Goal: Information Seeking & Learning: Stay updated

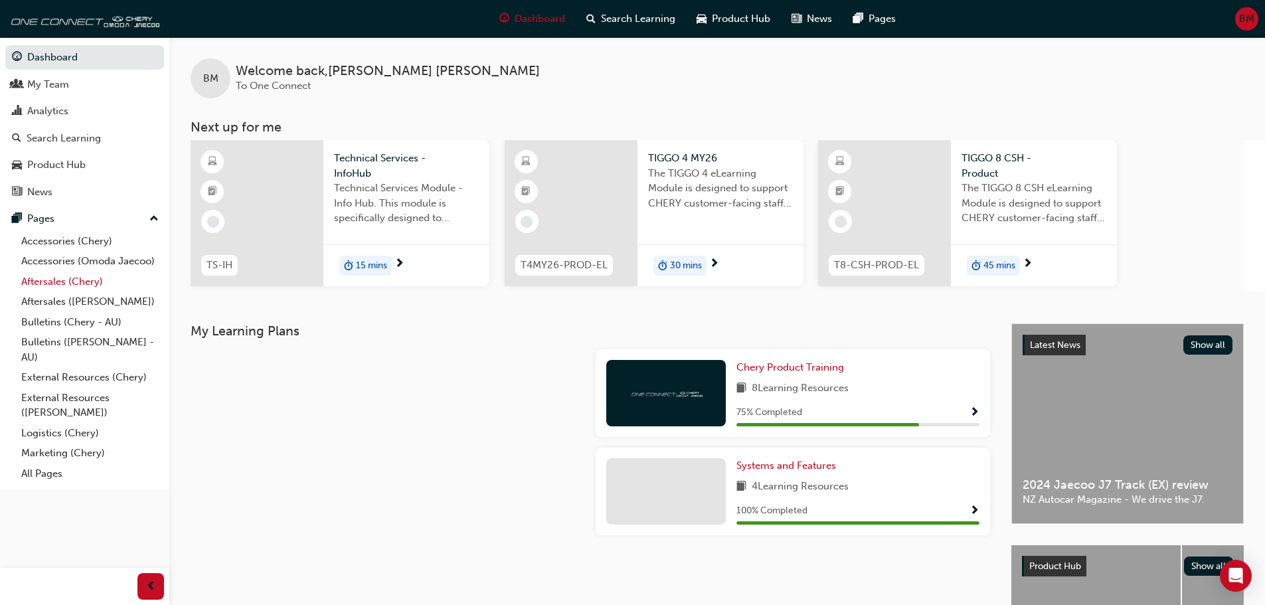
click at [91, 284] on link "Aftersales (Chery)" at bounding box center [90, 282] width 148 height 21
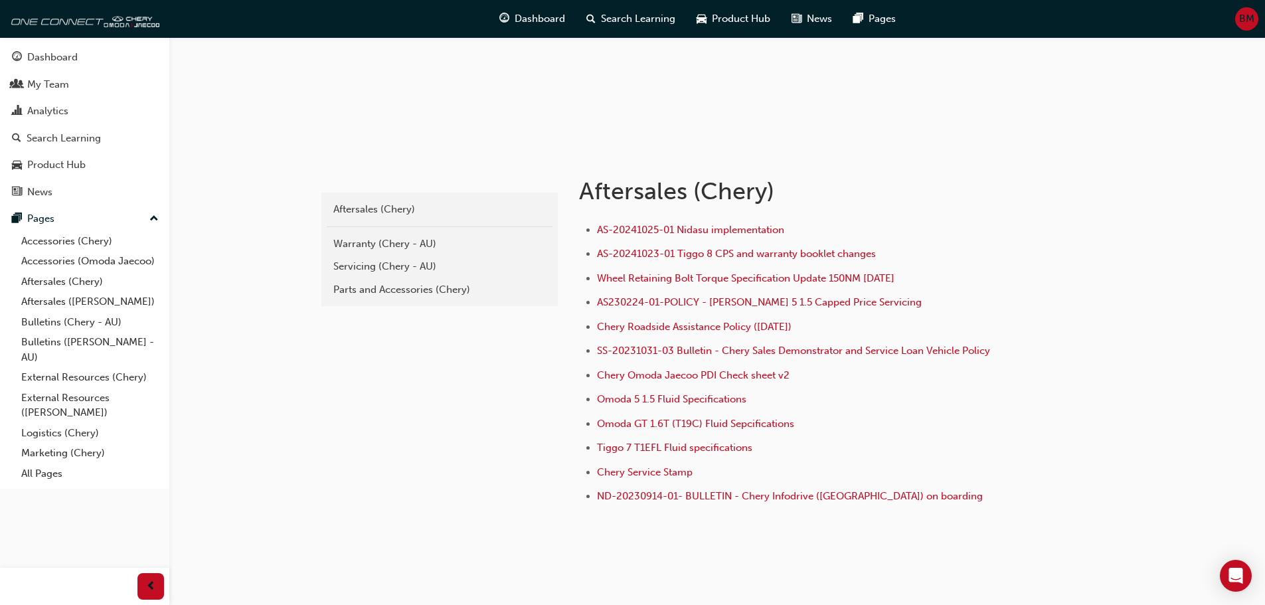
scroll to position [183, 0]
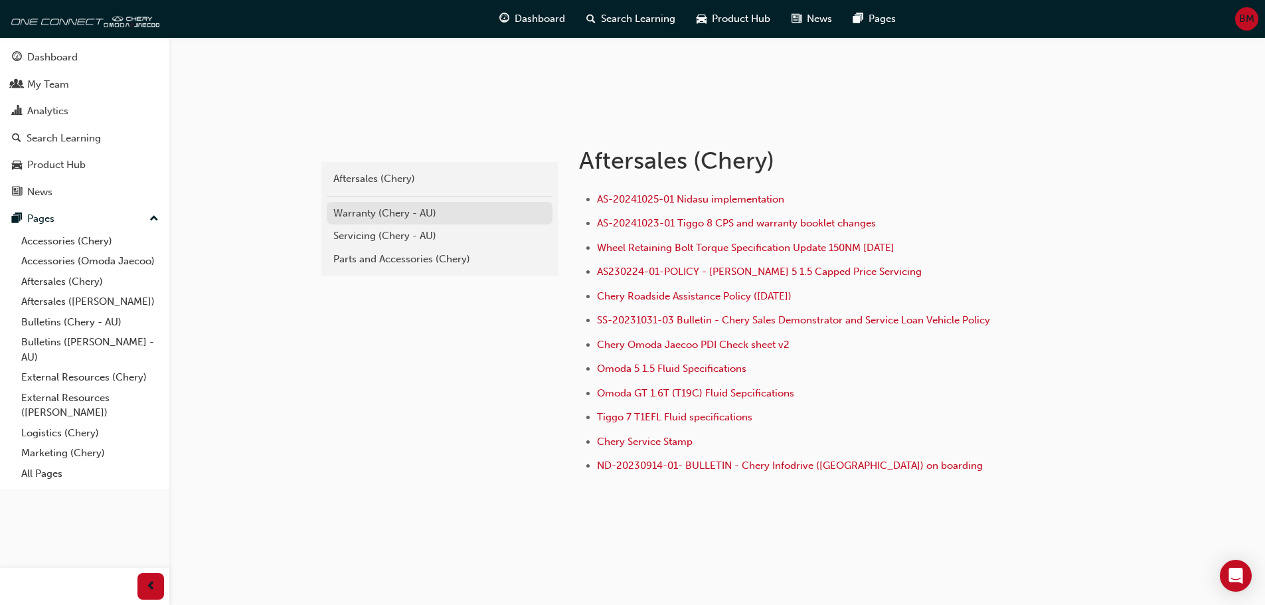
click at [392, 211] on div "Warranty (Chery - AU)" at bounding box center [439, 213] width 213 height 15
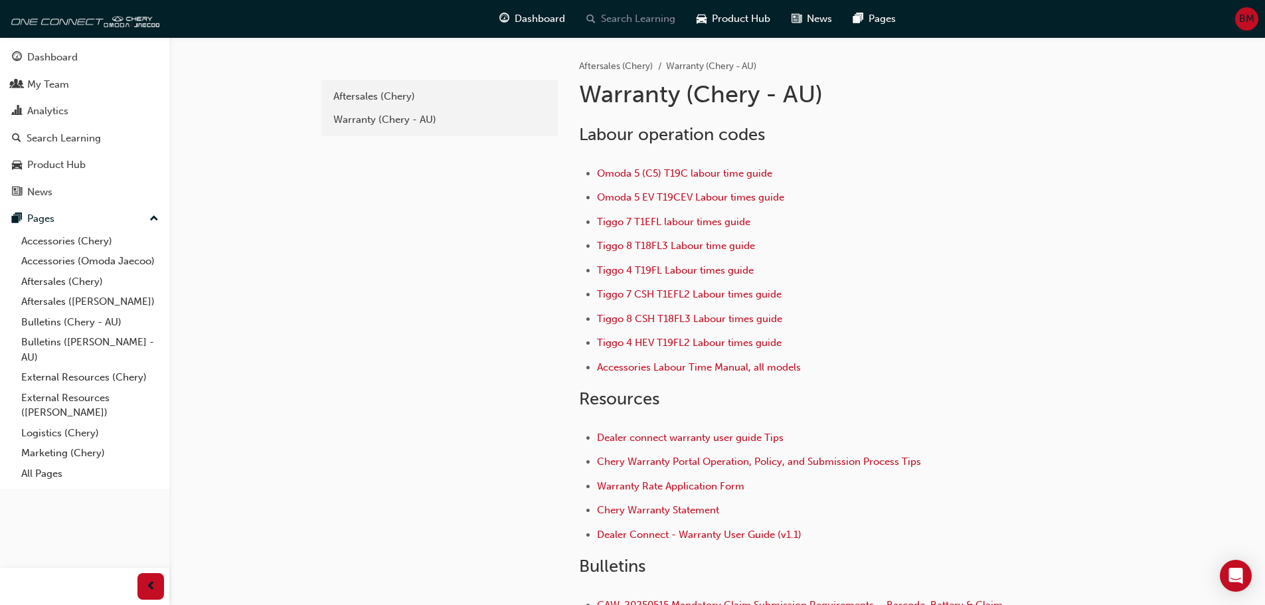
click at [654, 24] on span "Search Learning" at bounding box center [638, 18] width 74 height 15
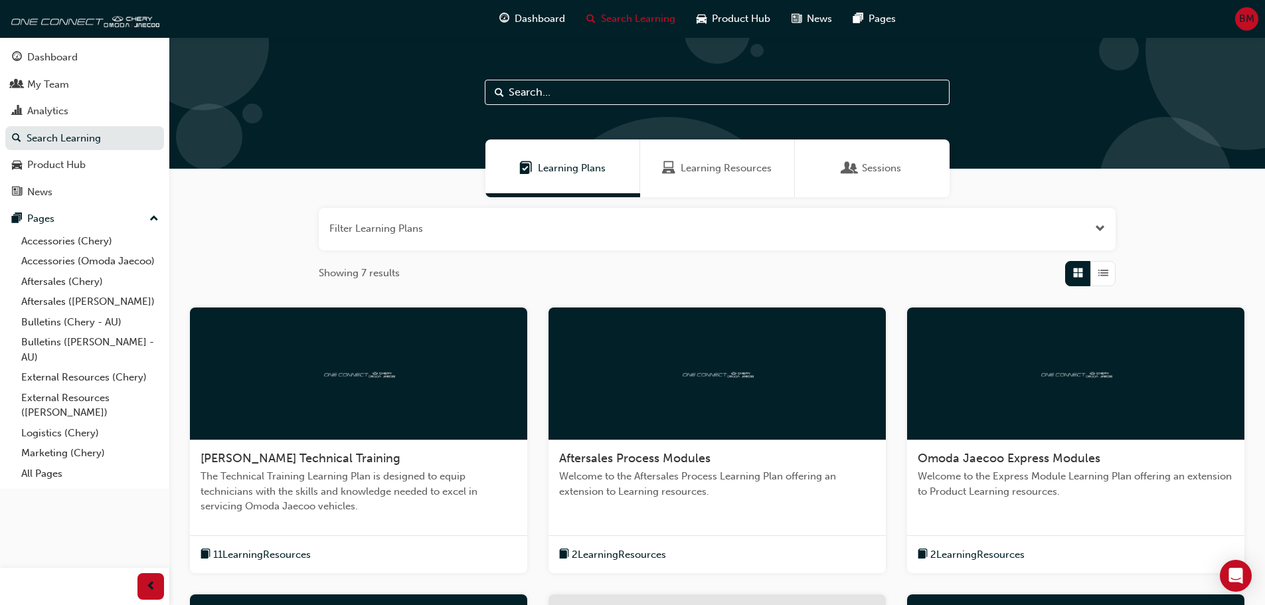
click at [573, 98] on input "text" at bounding box center [717, 92] width 465 height 25
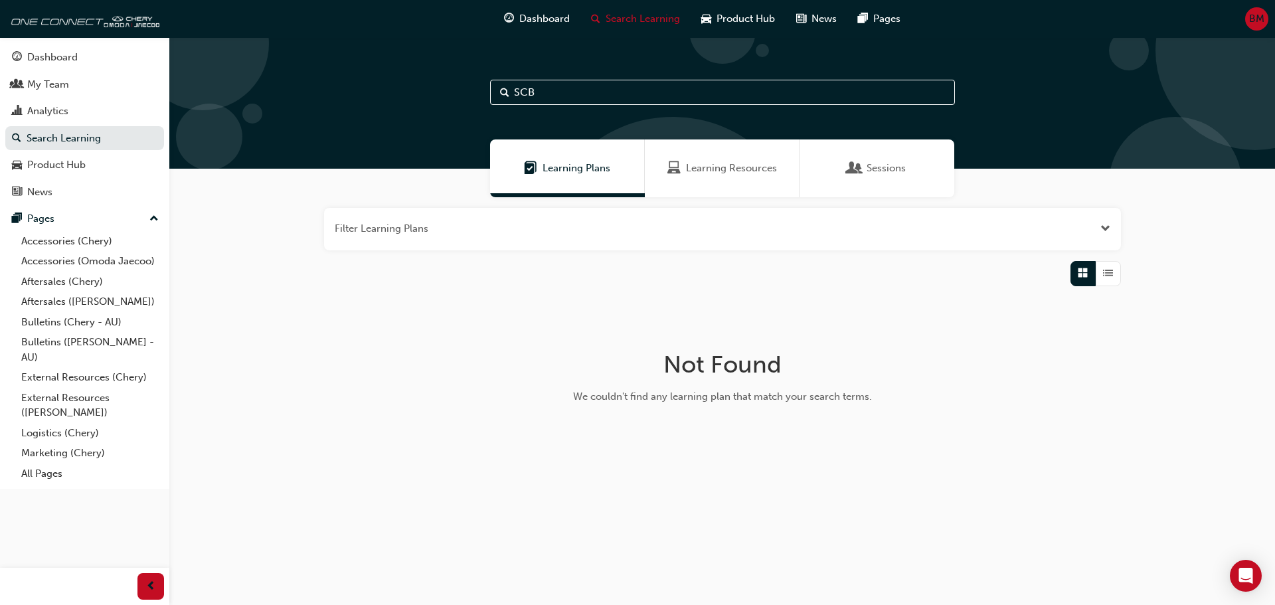
click at [543, 91] on input "SCB" at bounding box center [722, 92] width 465 height 25
type input "SCB-2402"
click at [96, 257] on link "Accessories (Omoda Jaecoo)" at bounding box center [90, 261] width 148 height 21
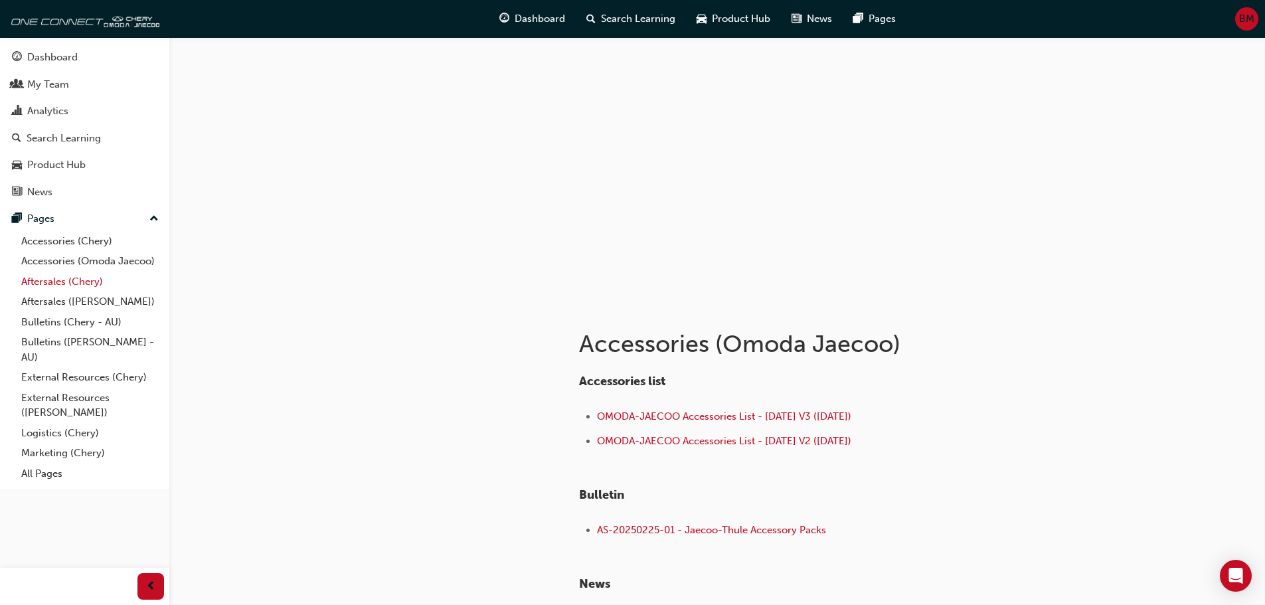
click at [99, 283] on link "Aftersales (Chery)" at bounding box center [90, 282] width 148 height 21
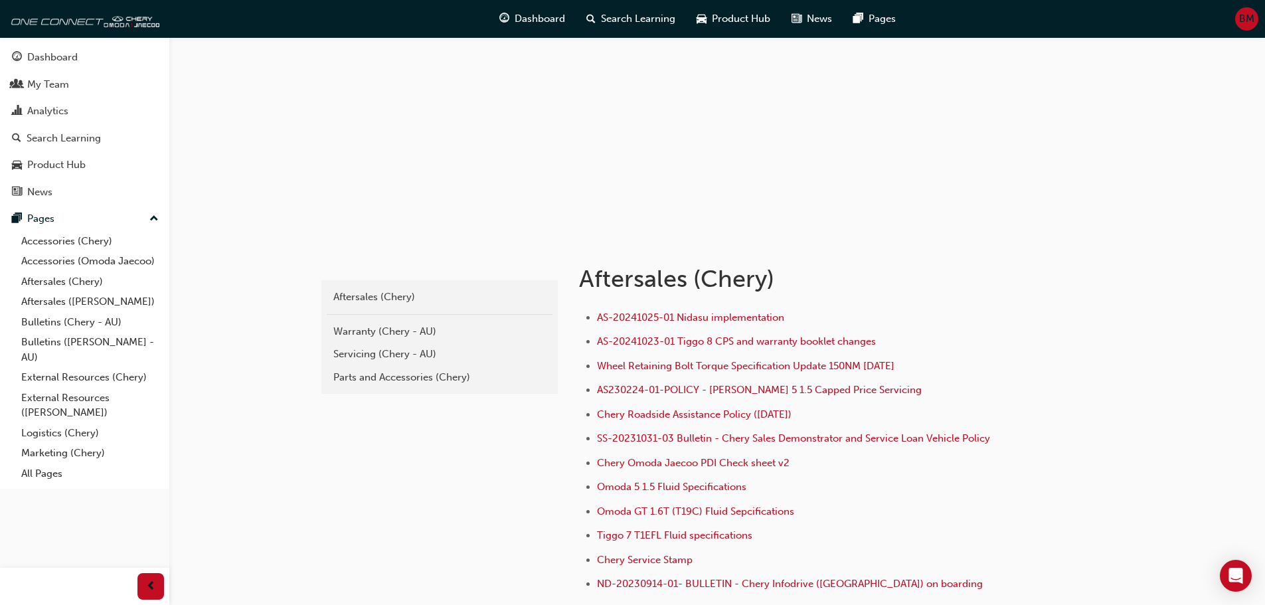
scroll to position [111, 0]
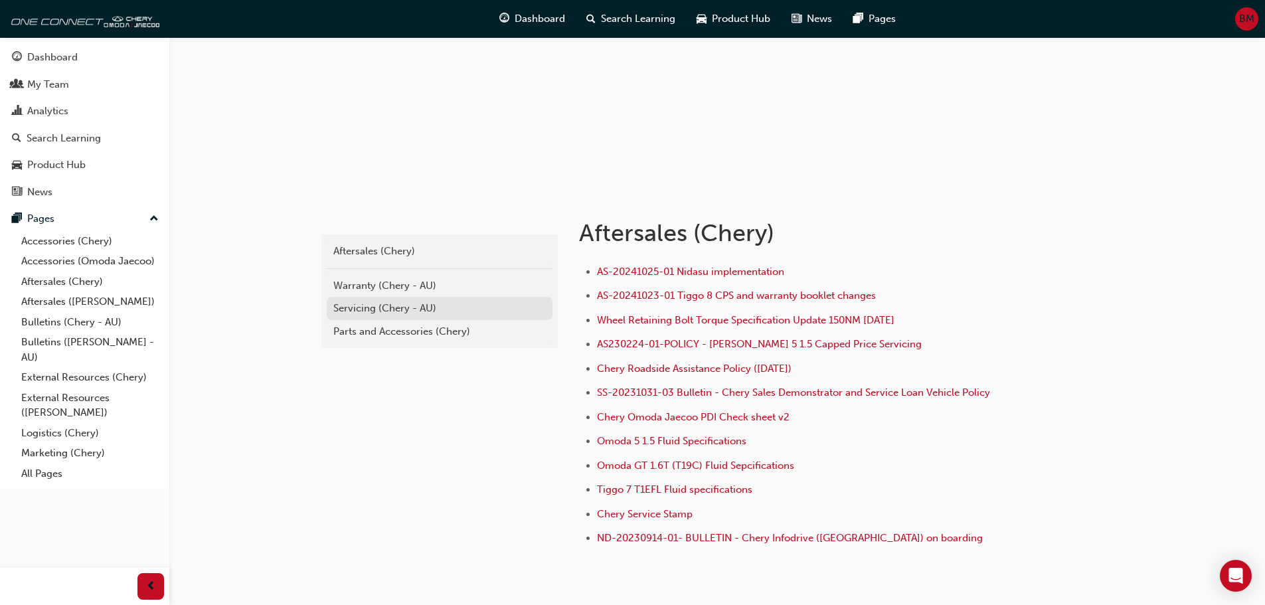
click at [400, 312] on div "Servicing (Chery - AU)" at bounding box center [439, 308] width 213 height 15
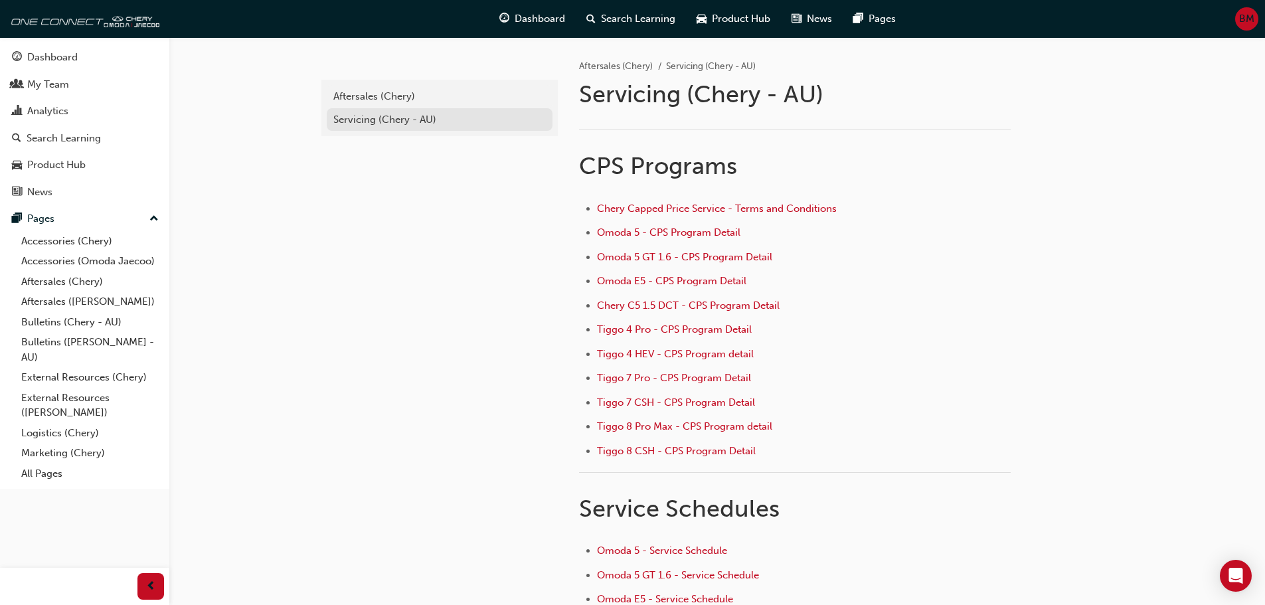
click at [406, 122] on div "Servicing (Chery - AU)" at bounding box center [439, 119] width 213 height 15
click at [401, 99] on div "Aftersales (Chery)" at bounding box center [439, 96] width 213 height 15
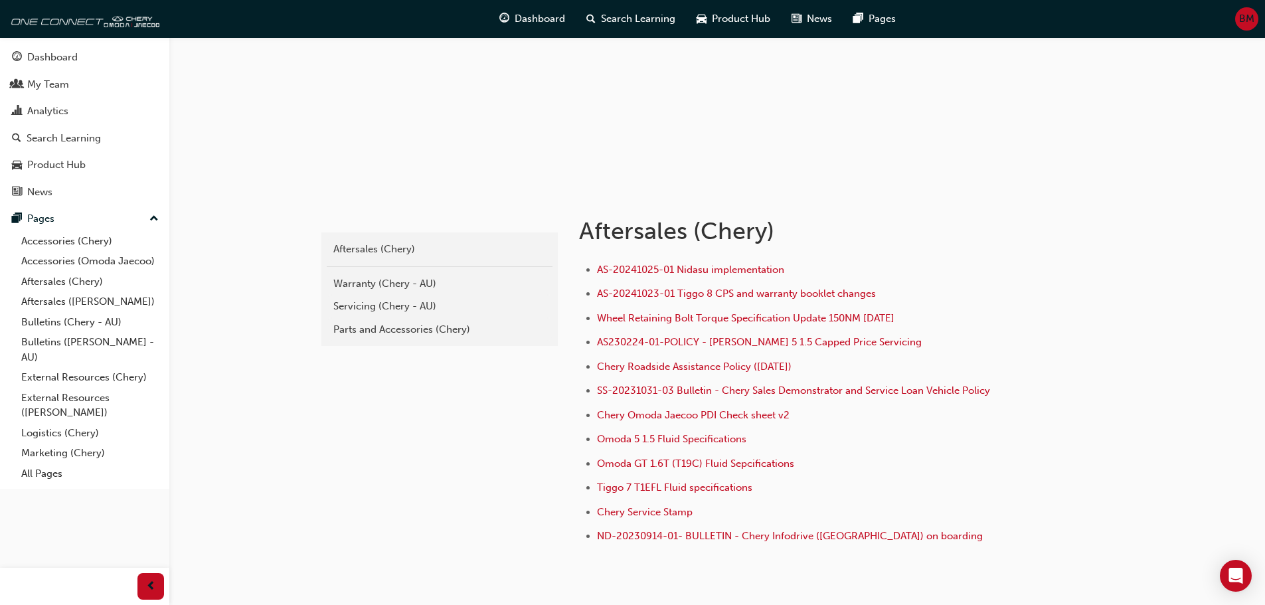
scroll to position [183, 0]
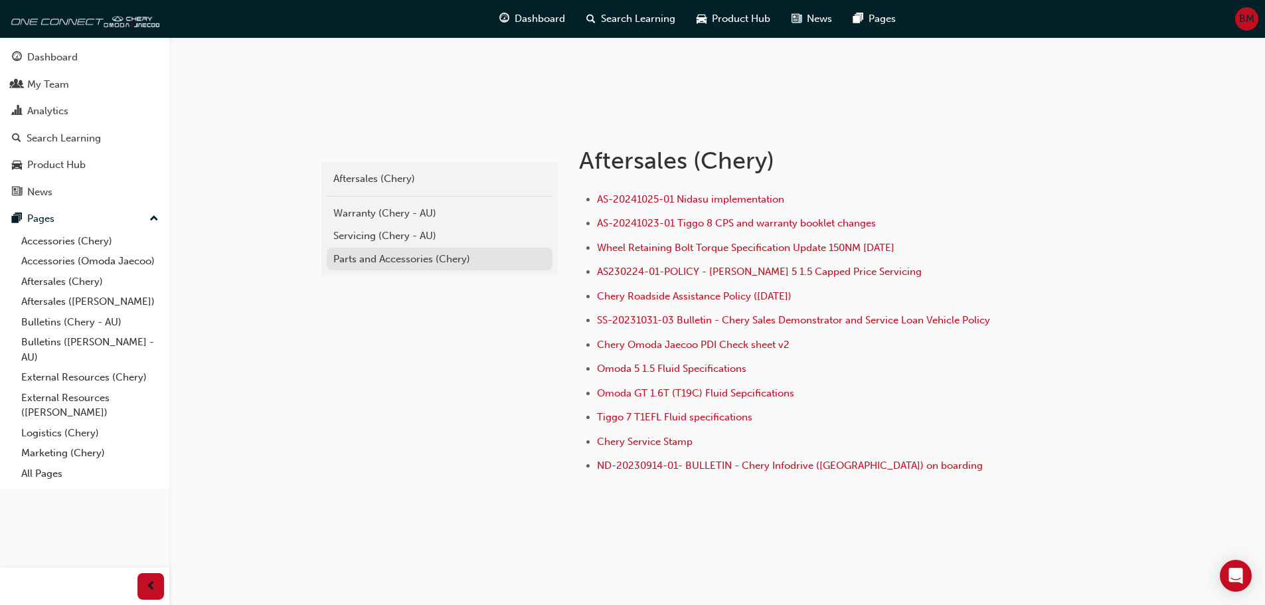
click at [462, 256] on div "Parts and Accessories (Chery)" at bounding box center [439, 259] width 213 height 15
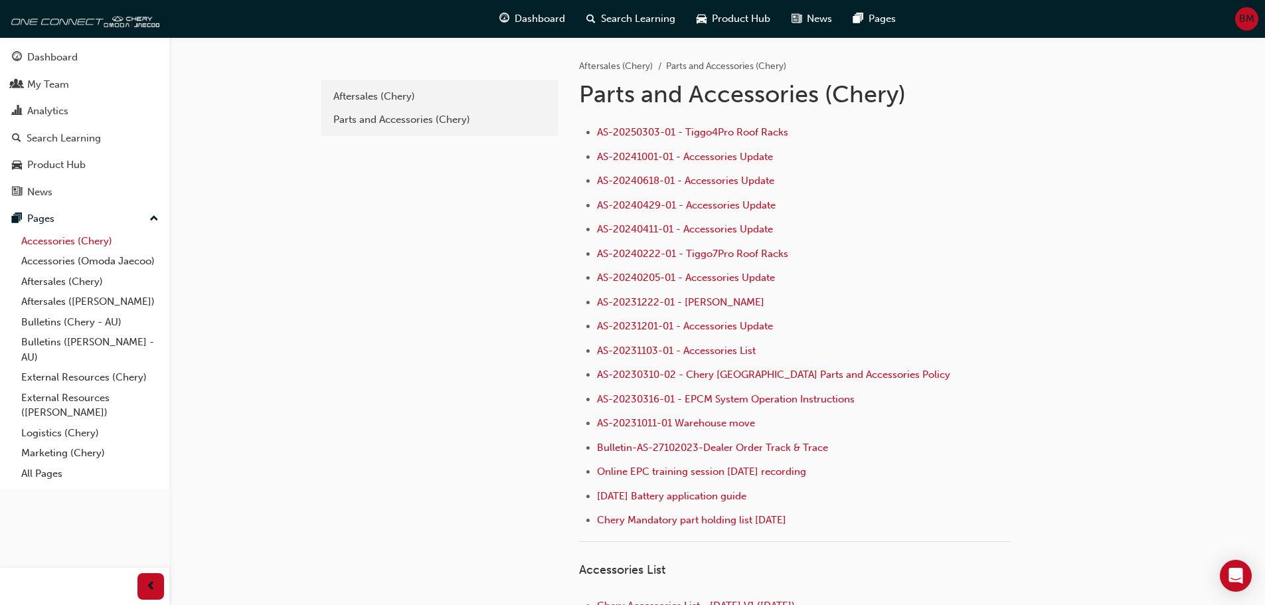
click at [119, 244] on link "Accessories (Chery)" at bounding box center [90, 241] width 148 height 21
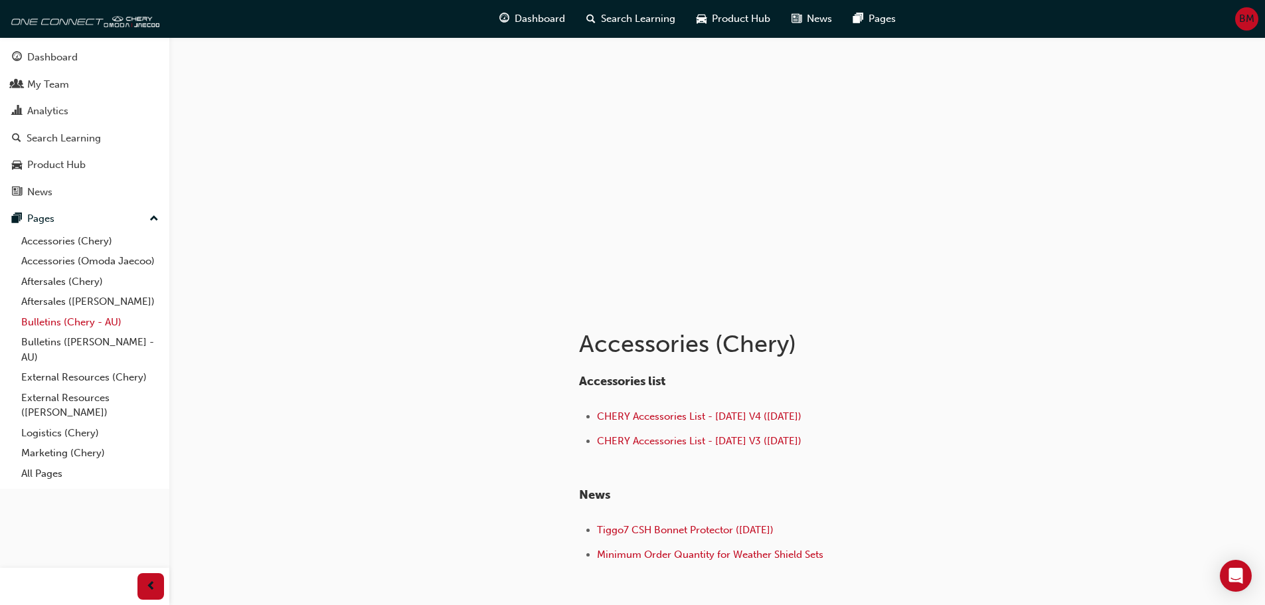
click at [92, 324] on link "Bulletins (Chery - AU)" at bounding box center [90, 322] width 148 height 21
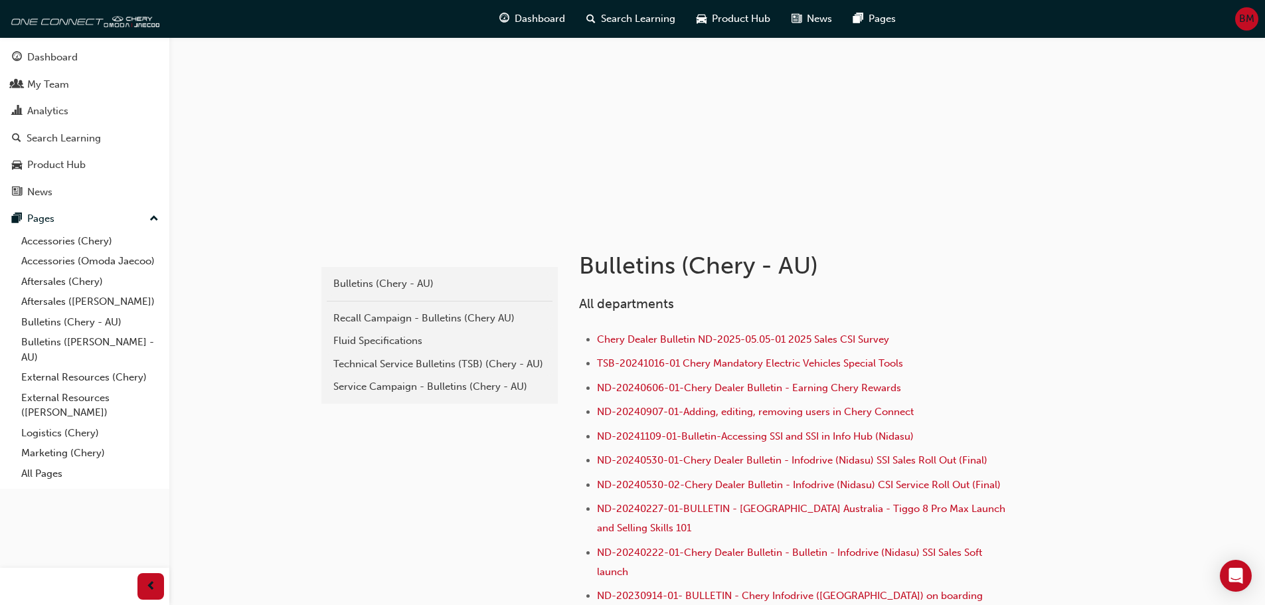
scroll to position [111, 0]
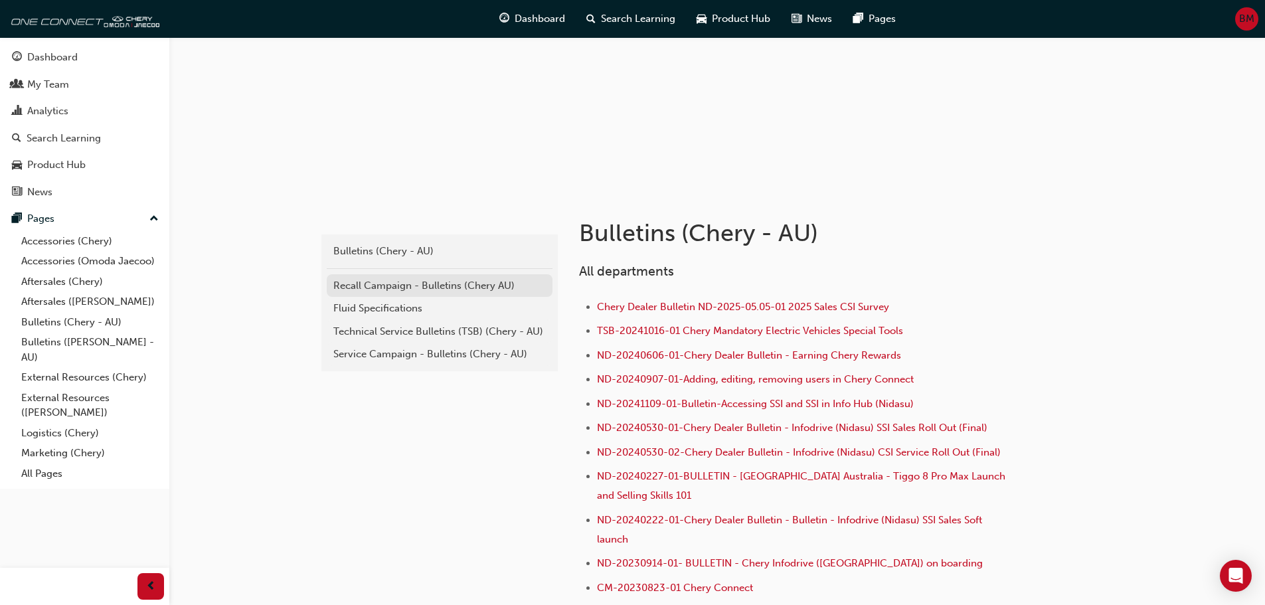
click at [486, 291] on div "Recall Campaign - Bulletins (Chery AU)" at bounding box center [439, 285] width 213 height 15
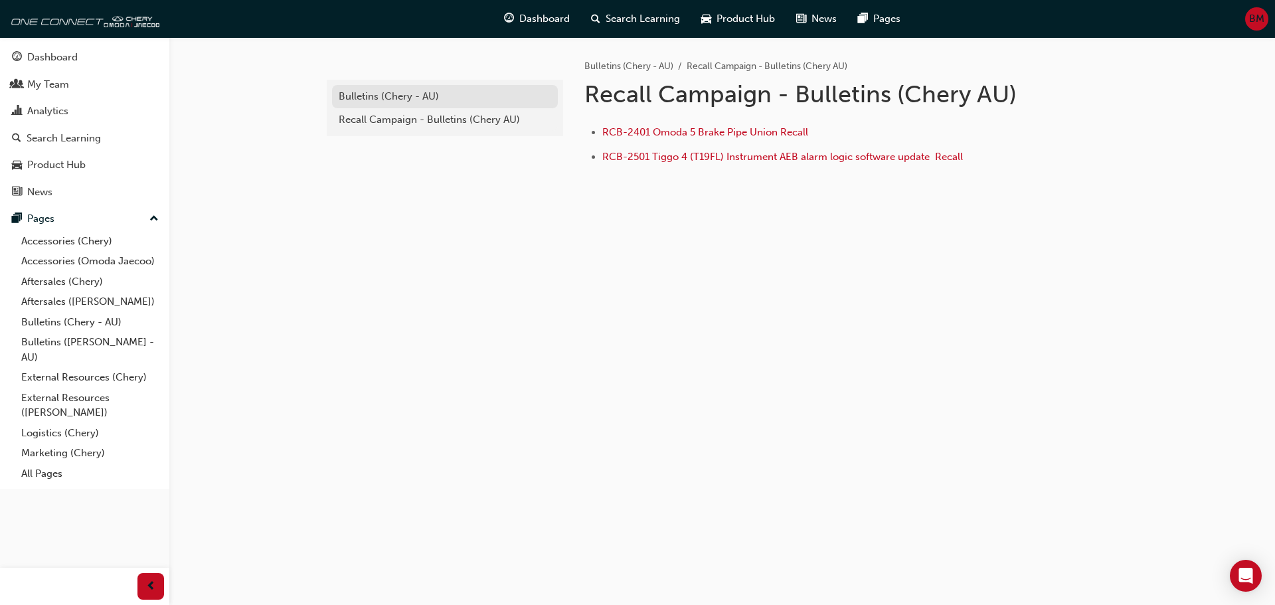
click at [404, 101] on div "Bulletins (Chery - AU)" at bounding box center [445, 96] width 213 height 15
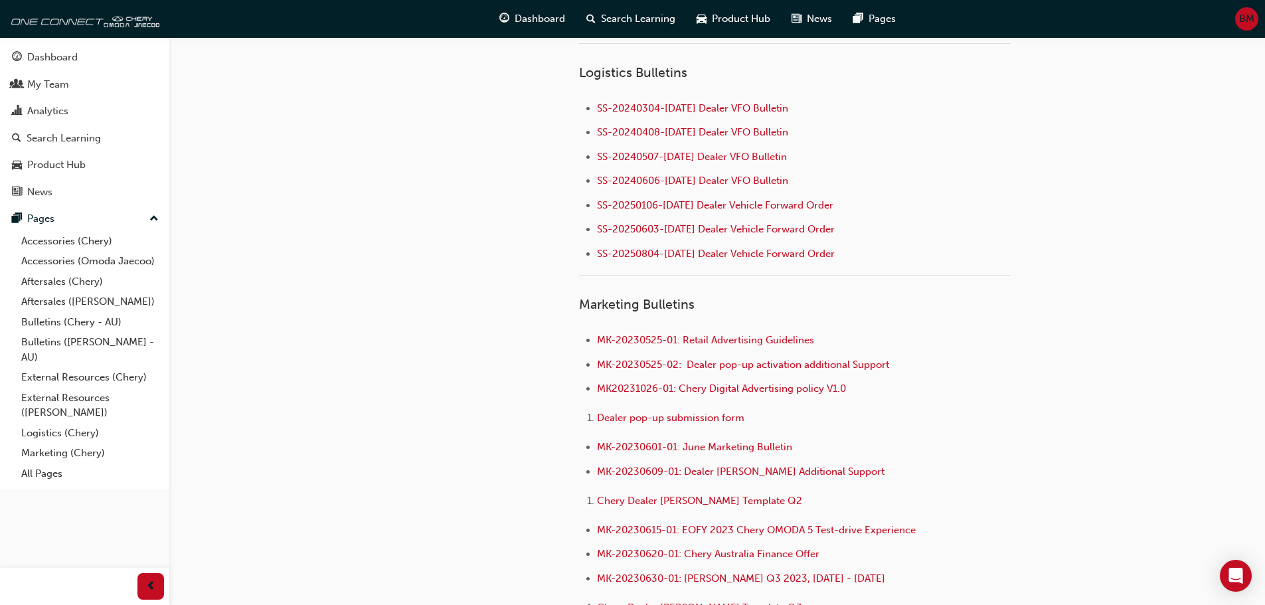
scroll to position [1882, 0]
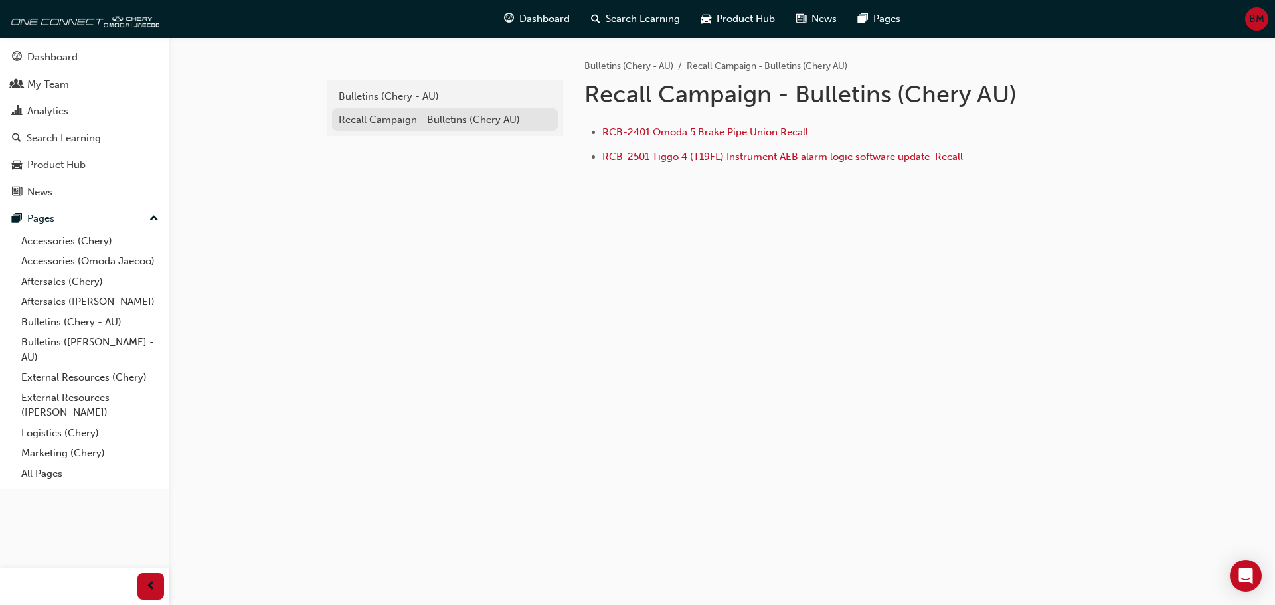
click at [446, 128] on link "Recall Campaign - Bulletins (Chery AU)" at bounding box center [445, 119] width 226 height 23
click at [418, 91] on div "Bulletins (Chery - AU)" at bounding box center [445, 96] width 213 height 15
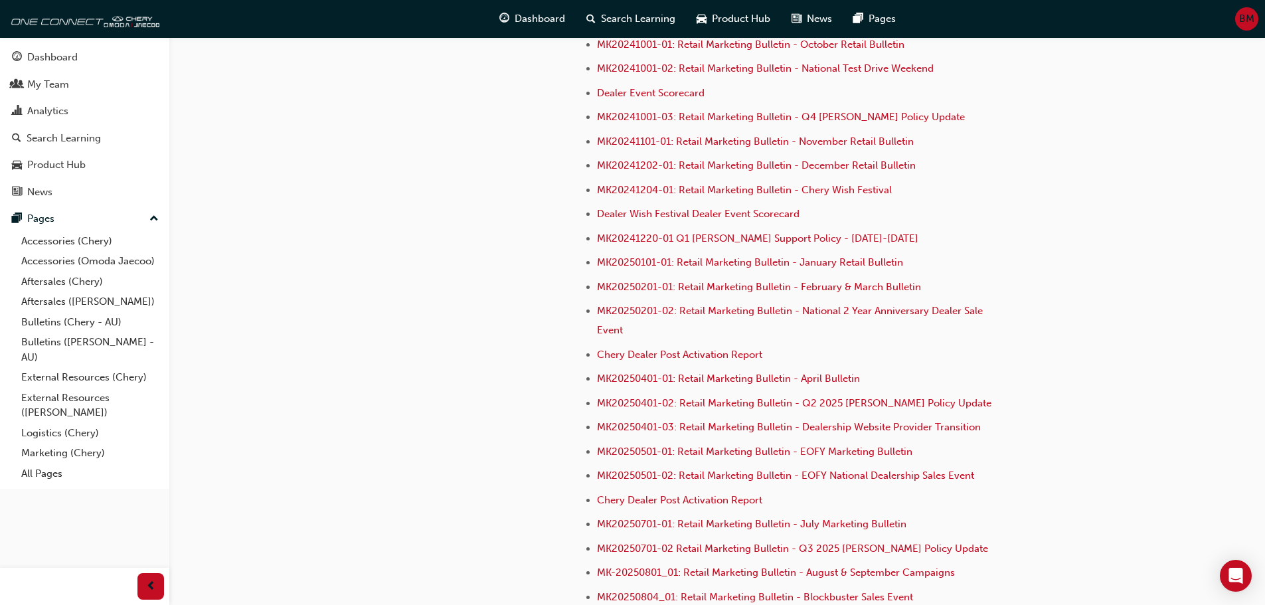
scroll to position [3635, 0]
